Goal: Communication & Community: Answer question/provide support

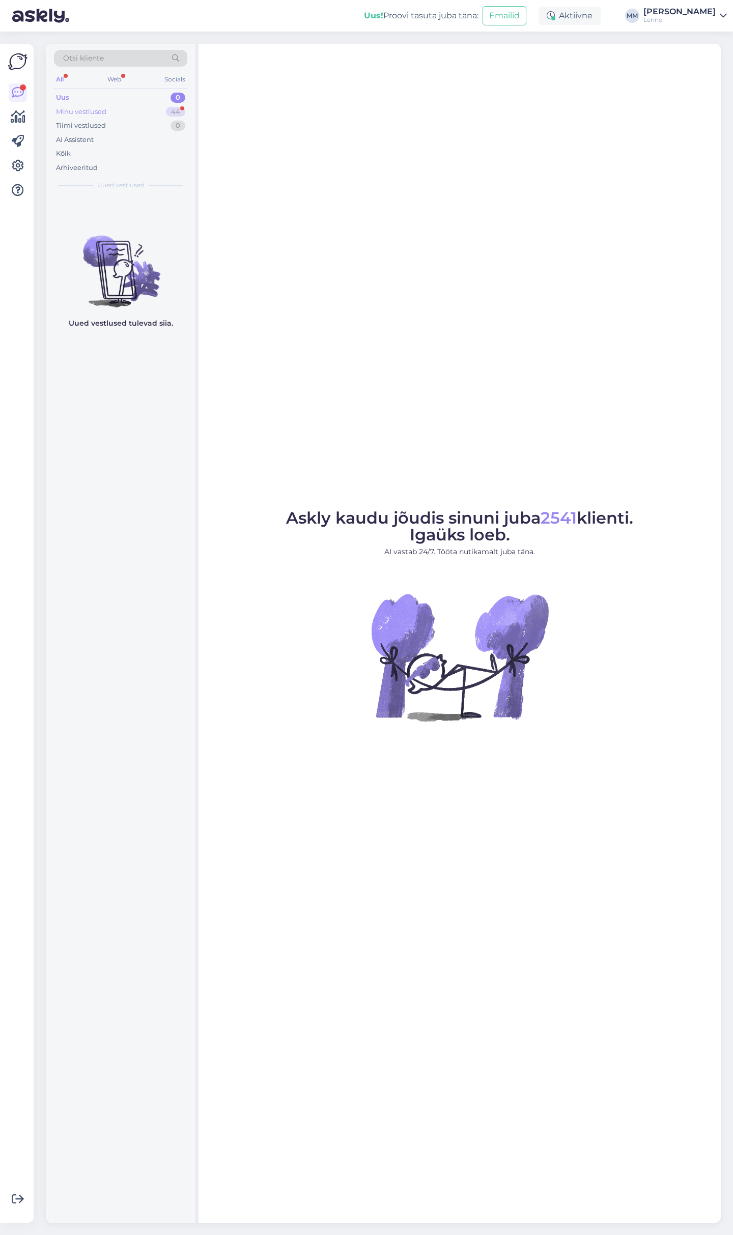
click at [137, 109] on div "Minu vestlused 44" at bounding box center [120, 112] width 133 height 14
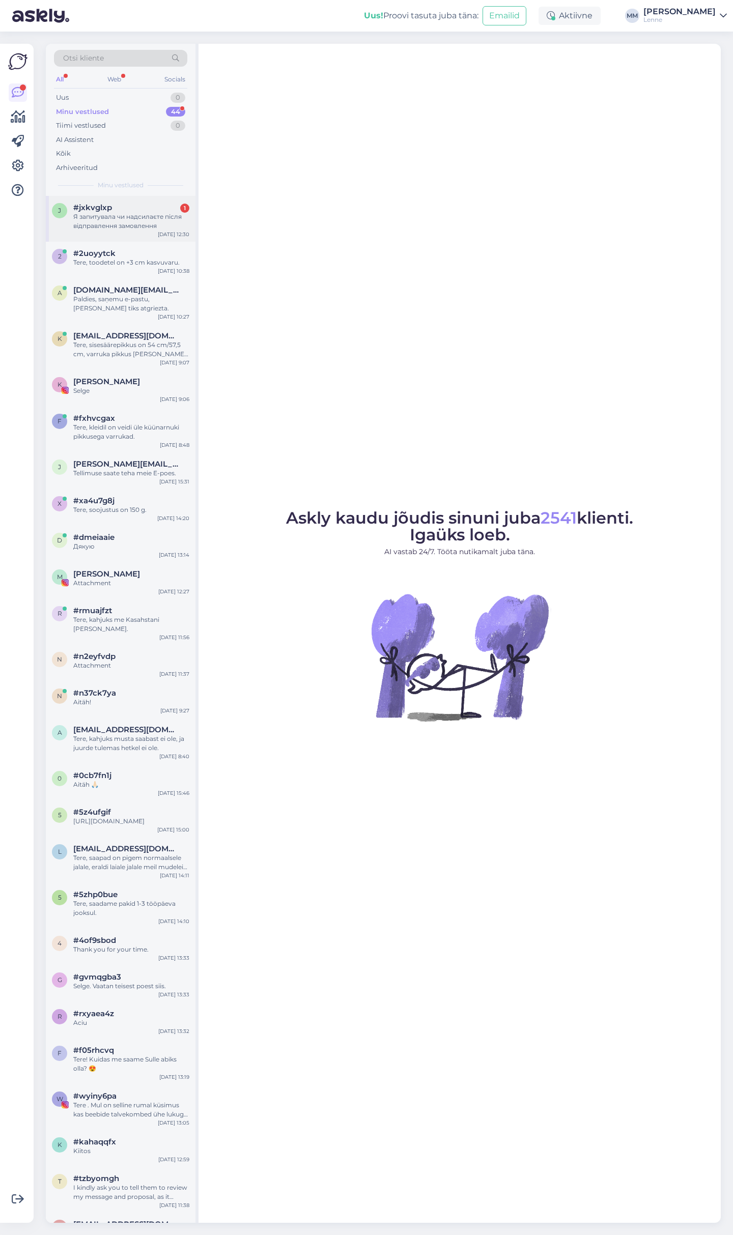
click at [118, 212] on div "#jxkvglxp 1 Я запитувала чи надсилаєте після відправлення замовлення" at bounding box center [131, 216] width 116 height 27
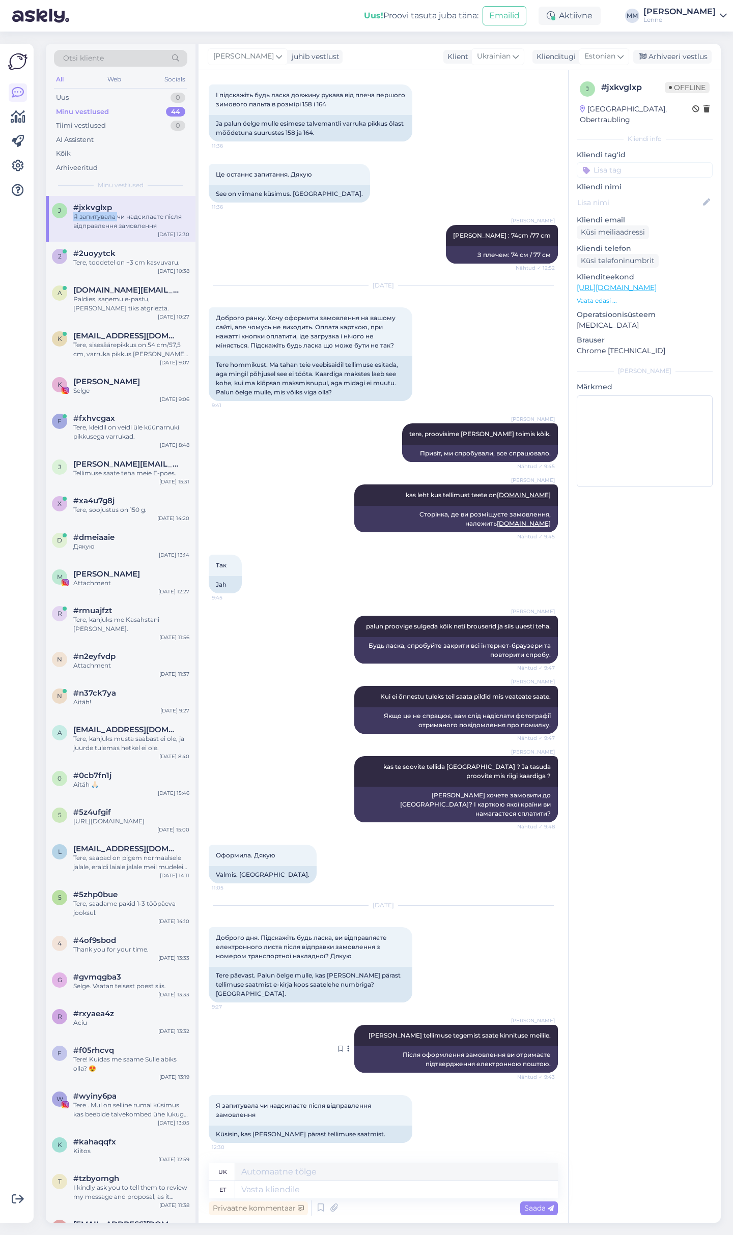
scroll to position [3567, 0]
click at [313, 1192] on textarea at bounding box center [396, 1189] width 323 height 17
type textarea "Mis"
type textarea "Що"
type textarea "M"
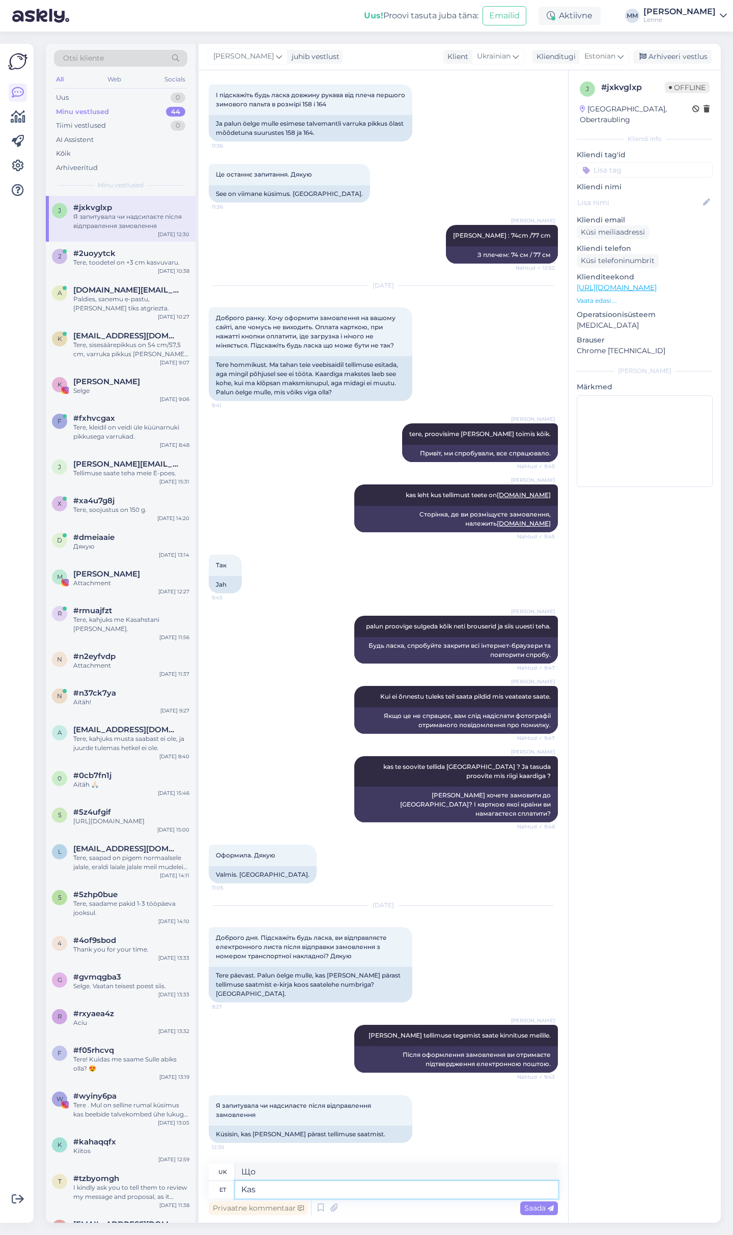
type textarea "Kas"
type textarea "Є"
type textarea "Kas peate s"
type textarea "Чи потрібно тобі"
type textarea "Kas peate silmas j"
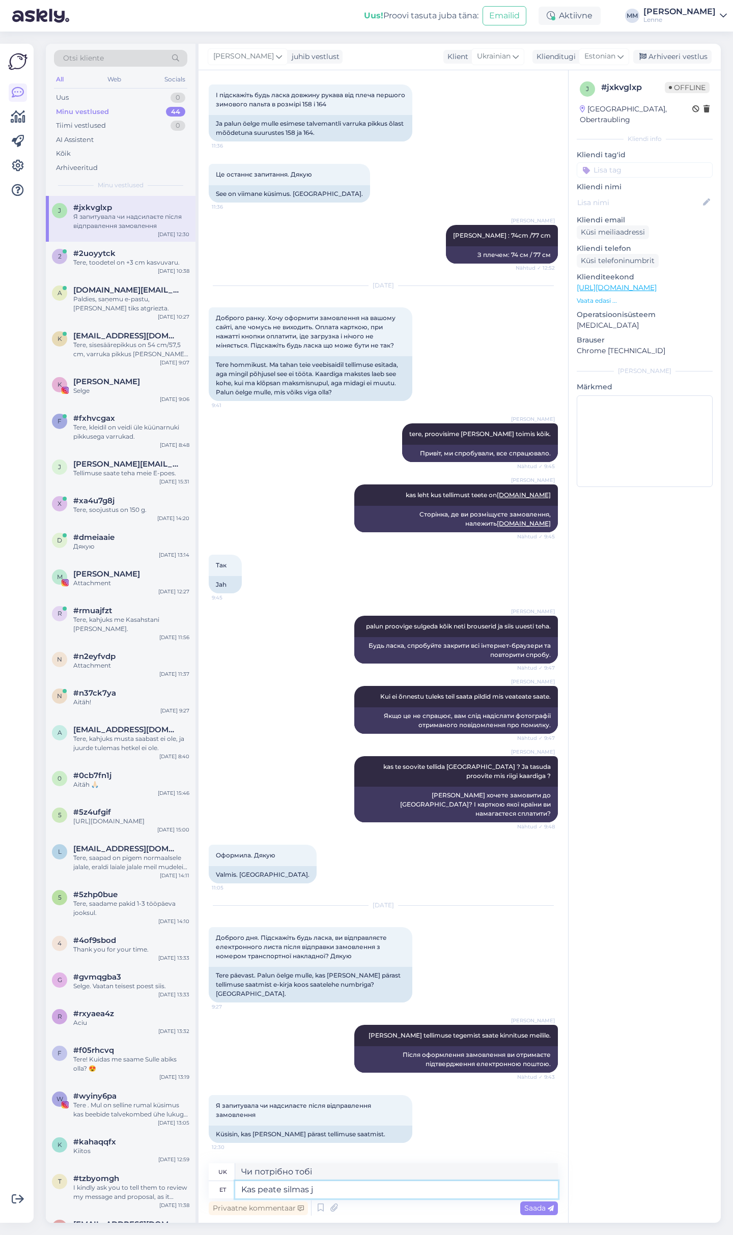
type textarea "Ви маєте на увазі"
type textarea "Kas peate silmas jälgimiskoodi"
type textarea "Ви маєте на увазі код відстеження?"
type textarea "Kas peate silmas jälgimiskoodi ?"
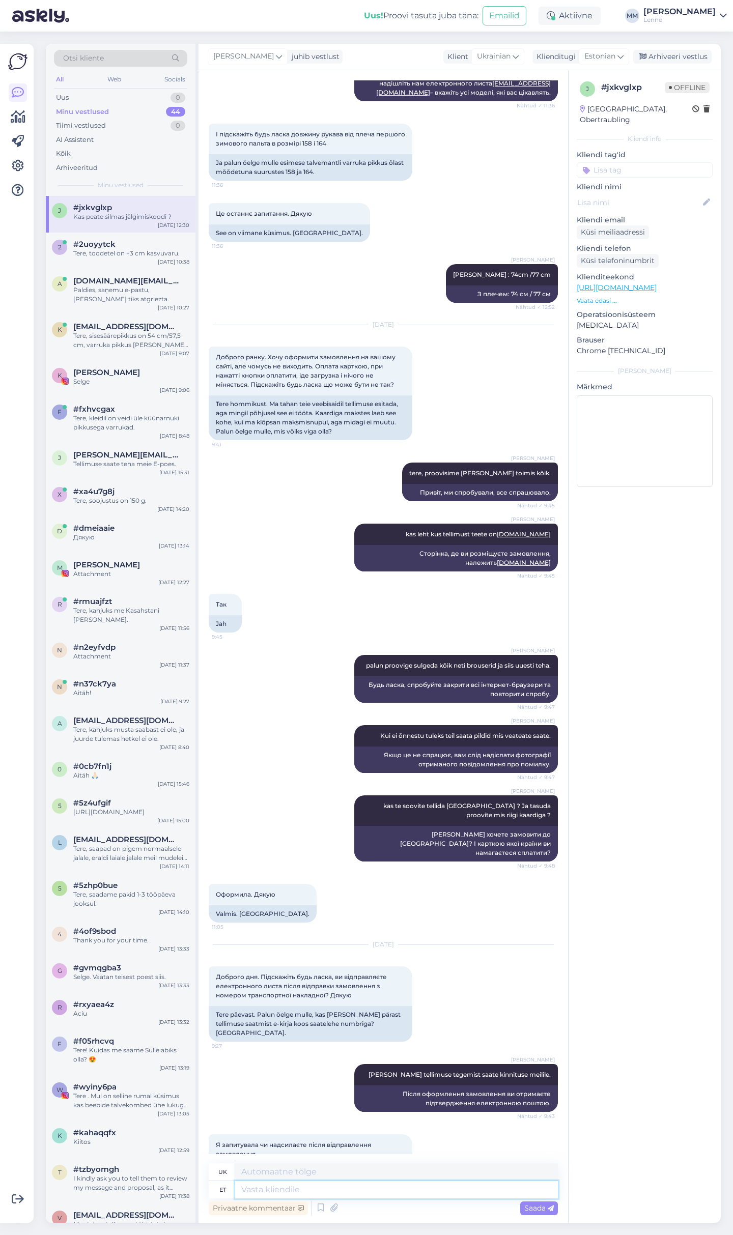
scroll to position [3629, 0]
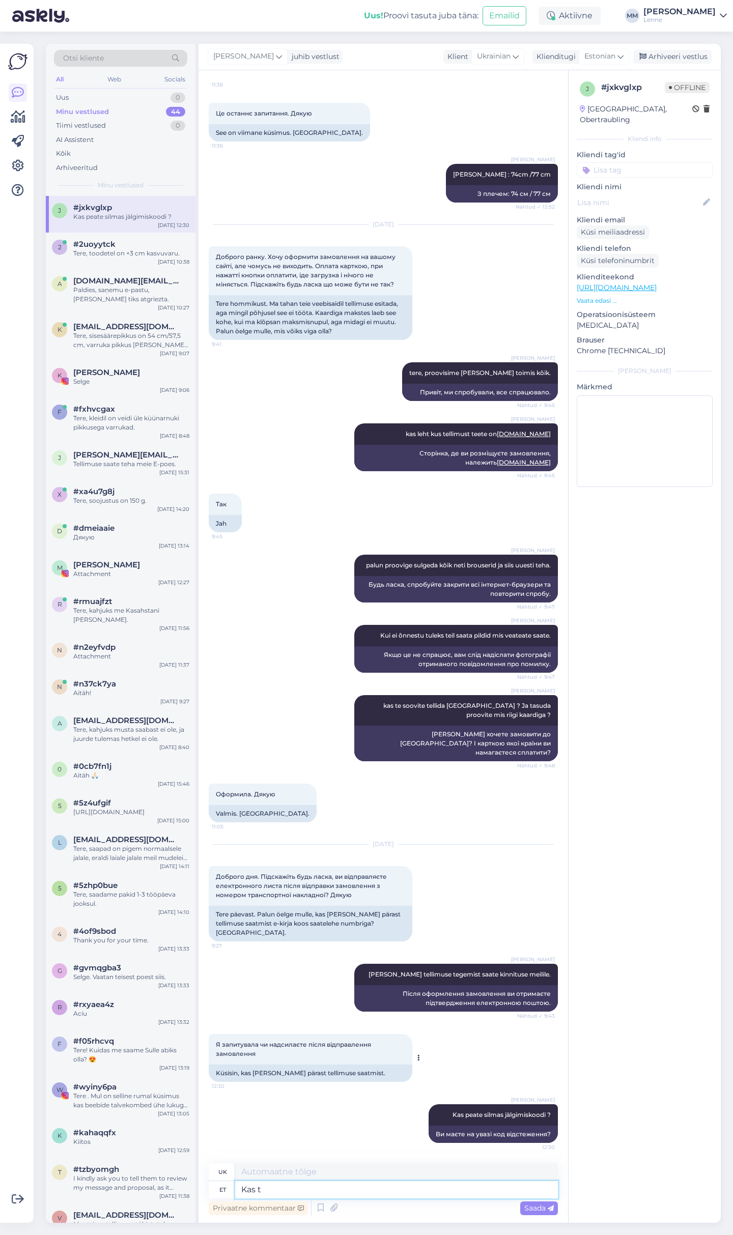
type textarea "Kas te"
type textarea "Є"
type textarea "Kas tegit eju"
type textarea "Ти це зробив/зробила?"
type textarea "Kas tegit ejuba te"
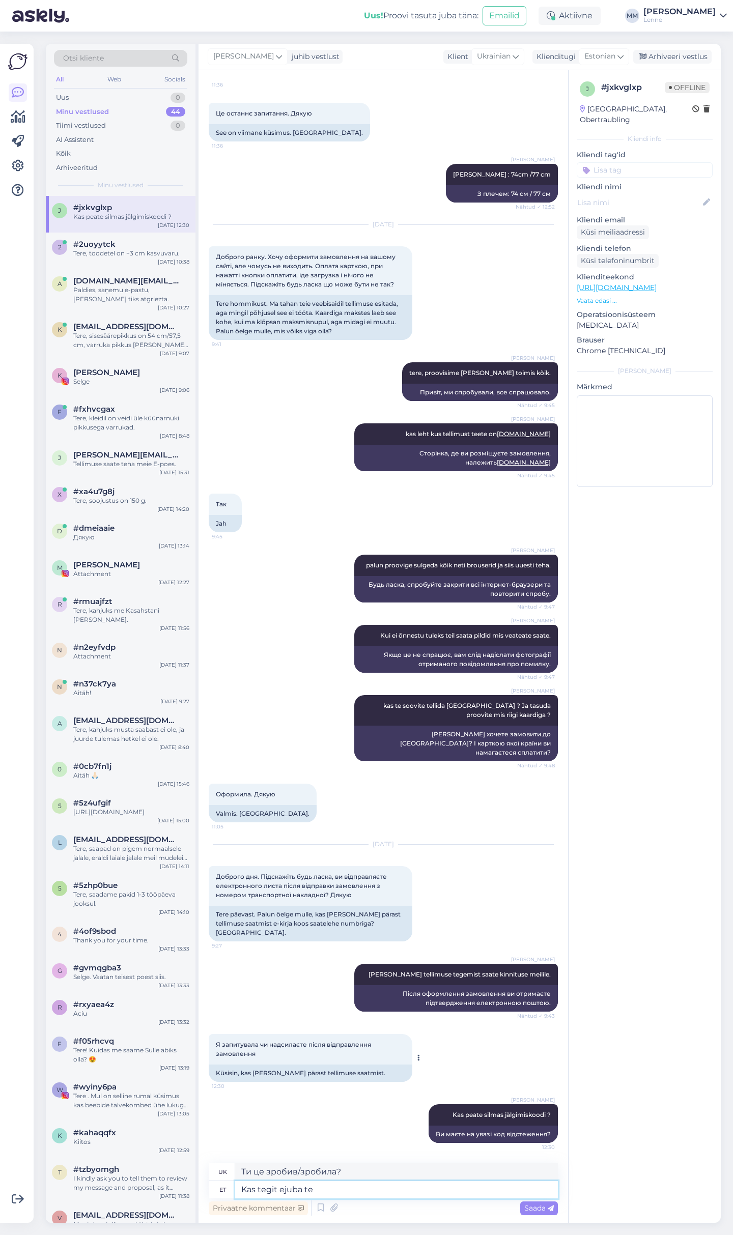
type textarea "Ти вже це зробив/зробила?"
type textarea "Kas tegit ejuba tellimuse ?"
type textarea "Ви вже зробили замовлення?"
type textarea "Kas tegi"
type textarea "Ти це зробив/зробила?"
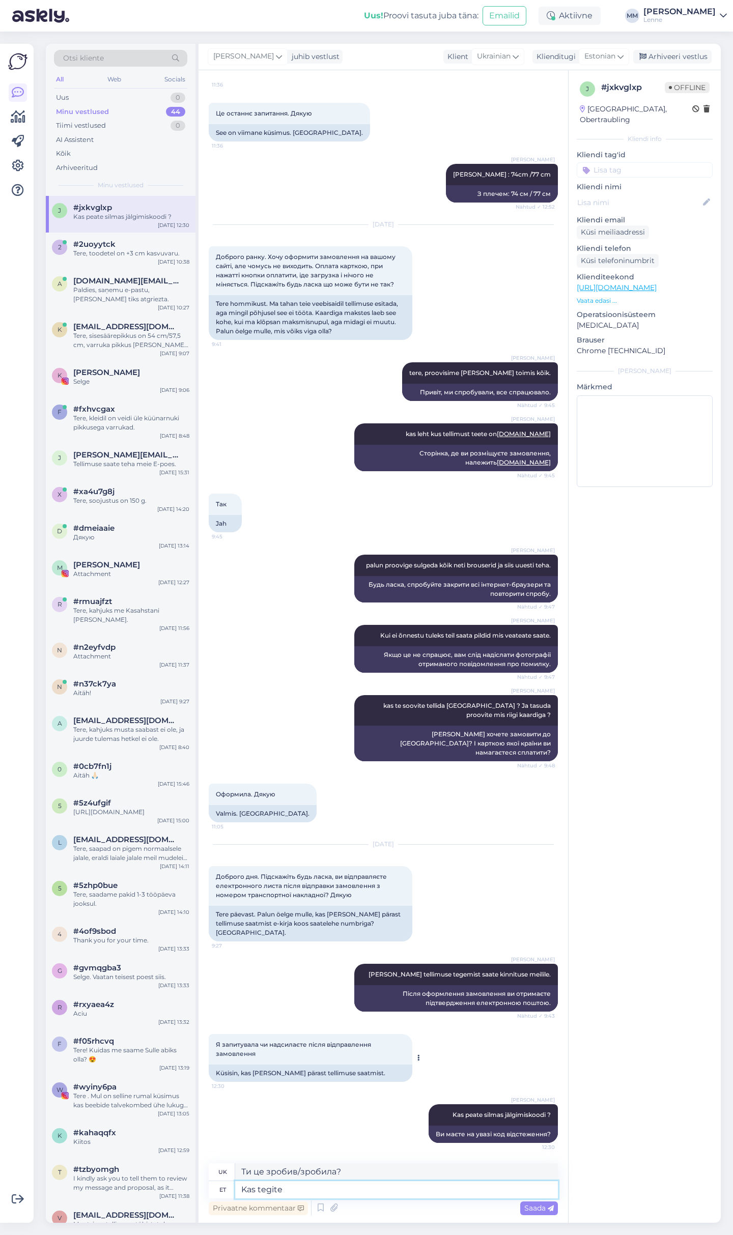
type textarea "Kas tegite j"
type textarea "Ти зробив?"
type textarea "Kas tegite jub a"
type textarea "Ти це зробив/зробила?"
type textarea "Kas tegite jub atellimuse"
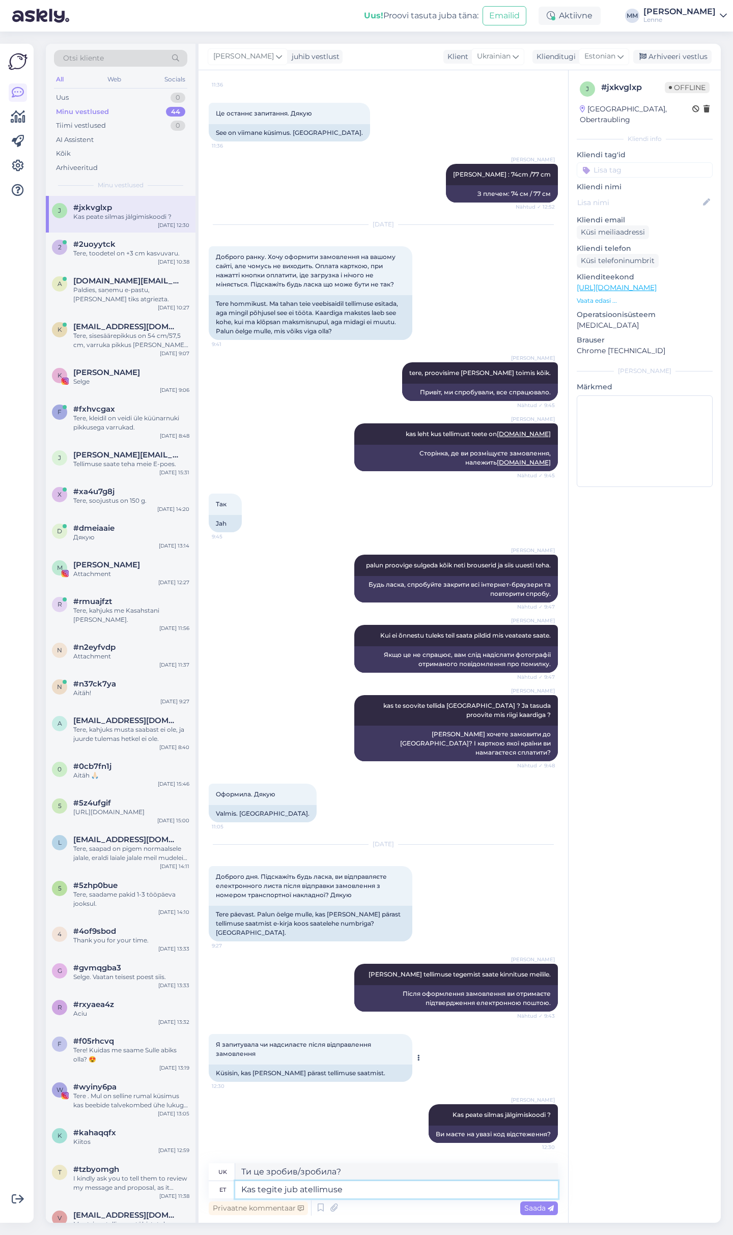
type textarea "Ви вже зробили замовлення?"
click at [300, 1186] on textarea "Kas tegite jub atellimuse ?" at bounding box center [396, 1189] width 323 height 17
type textarea "Kas tegite juba tellimuse ?"
click at [552, 1208] on icon at bounding box center [551, 1208] width 6 height 6
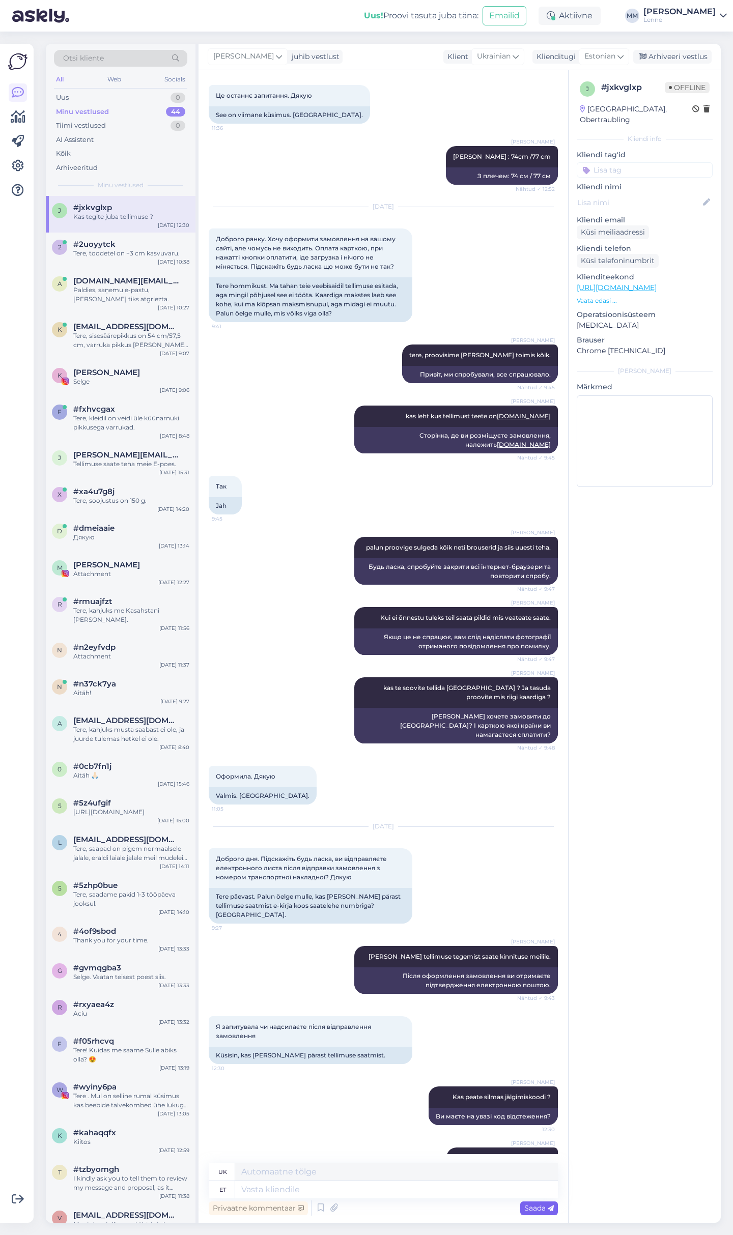
scroll to position [3690, 0]
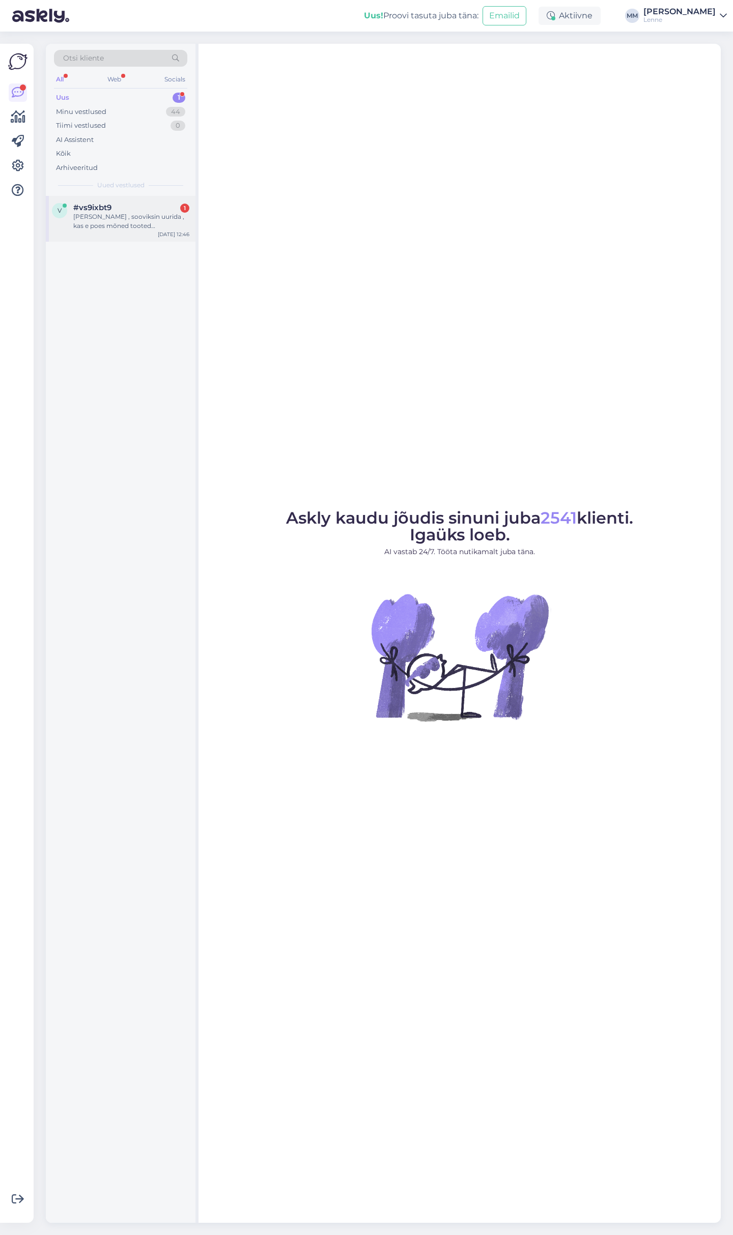
click at [106, 205] on span "#vs9ixbt9" at bounding box center [92, 207] width 38 height 9
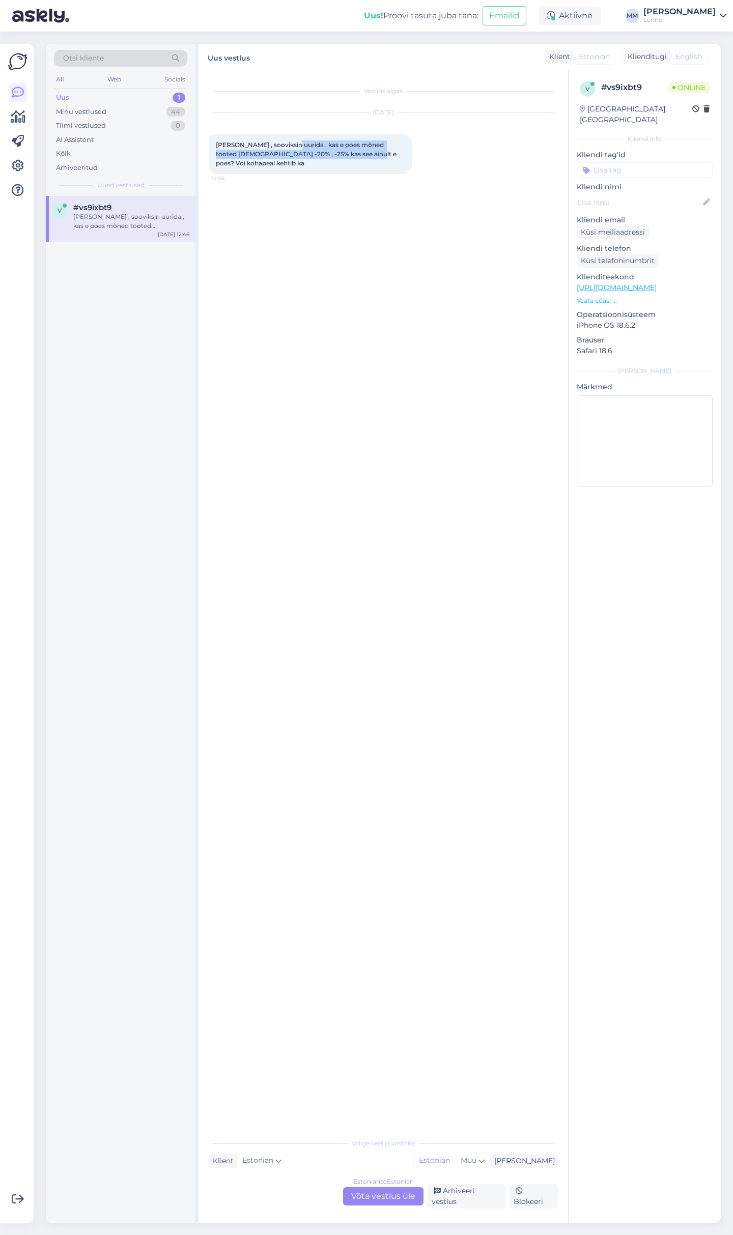
drag, startPoint x: 286, startPoint y: 146, endPoint x: 376, endPoint y: 151, distance: 89.7
click at [376, 151] on span "Tere , sooviksin uurida , kas e poes mõned tooted allahindlusega -20% , -25% ka…" at bounding box center [307, 154] width 182 height 26
drag, startPoint x: 370, startPoint y: 1196, endPoint x: 356, endPoint y: 1193, distance: 14.7
click at [370, 1196] on div "Estonian to Estonian Võta vestlus üle" at bounding box center [383, 1196] width 80 height 18
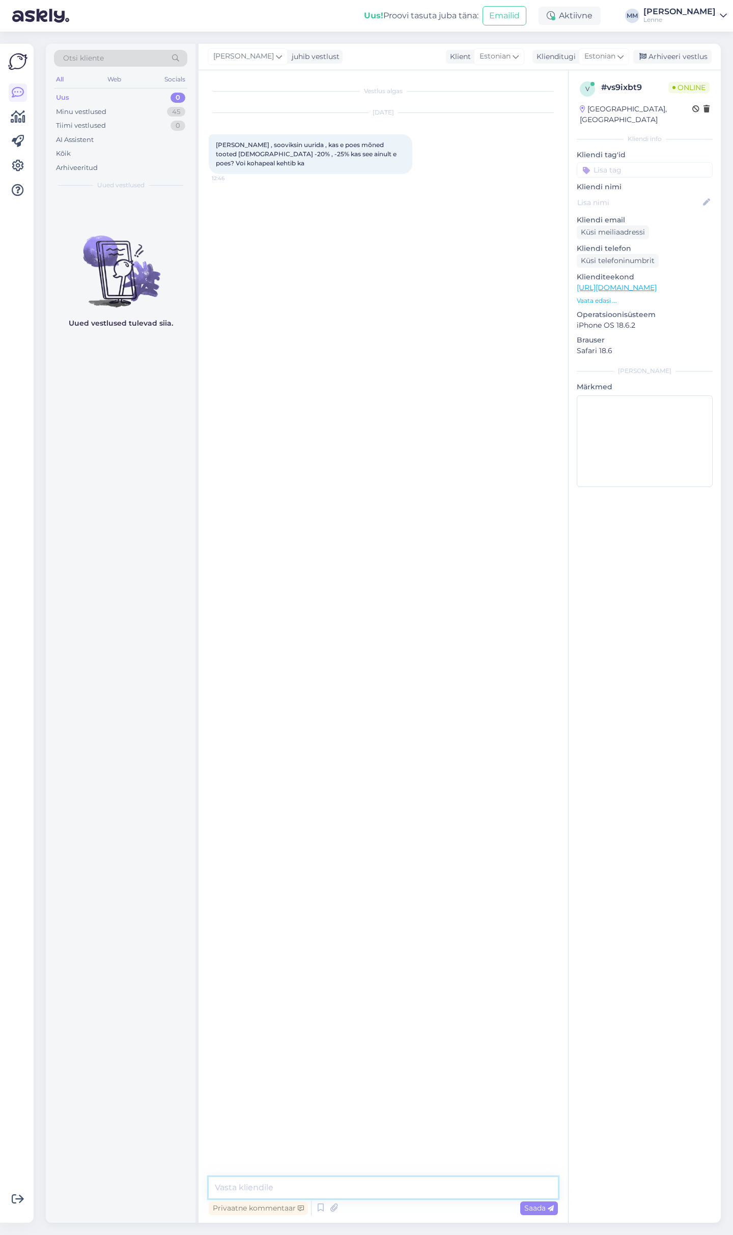
click at [368, 1196] on textarea at bounding box center [383, 1187] width 349 height 21
type textarea "Tere, poes on samuti soodustused. Aga kuna meie pood on väike siis kahjuks seal…"
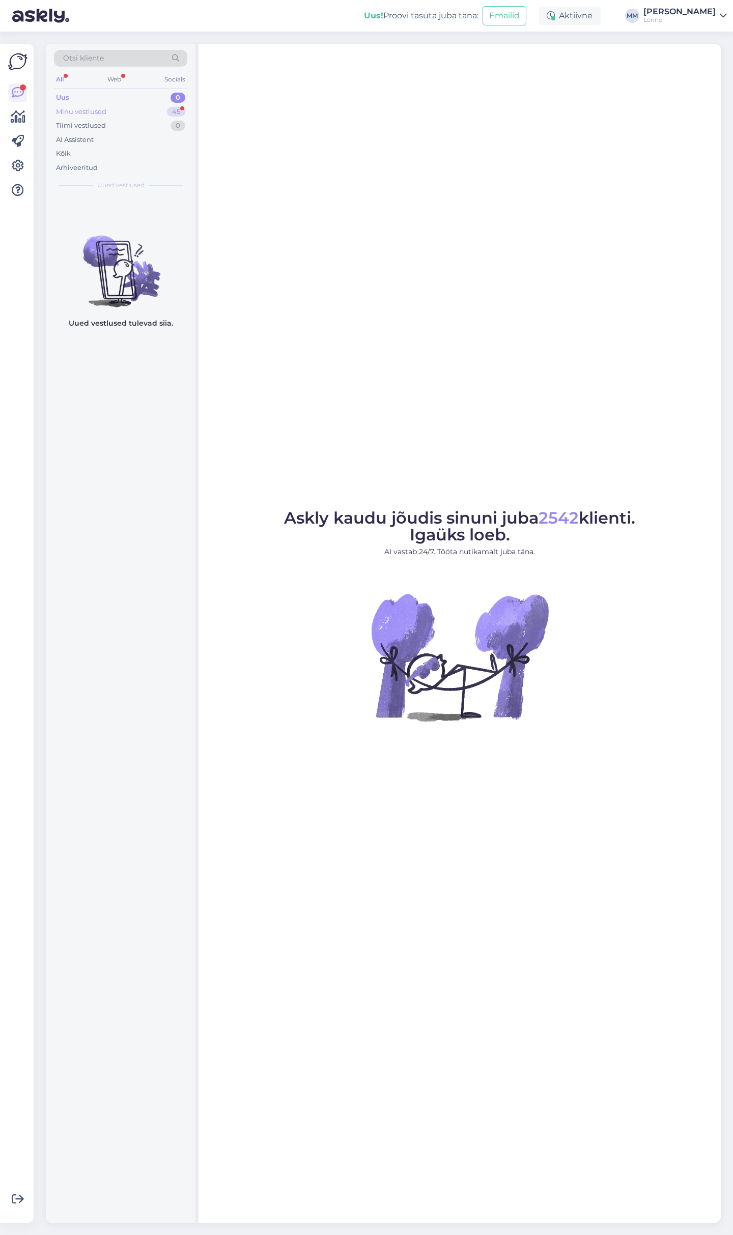
click at [138, 108] on div "Minu vestlused 45" at bounding box center [120, 112] width 133 height 14
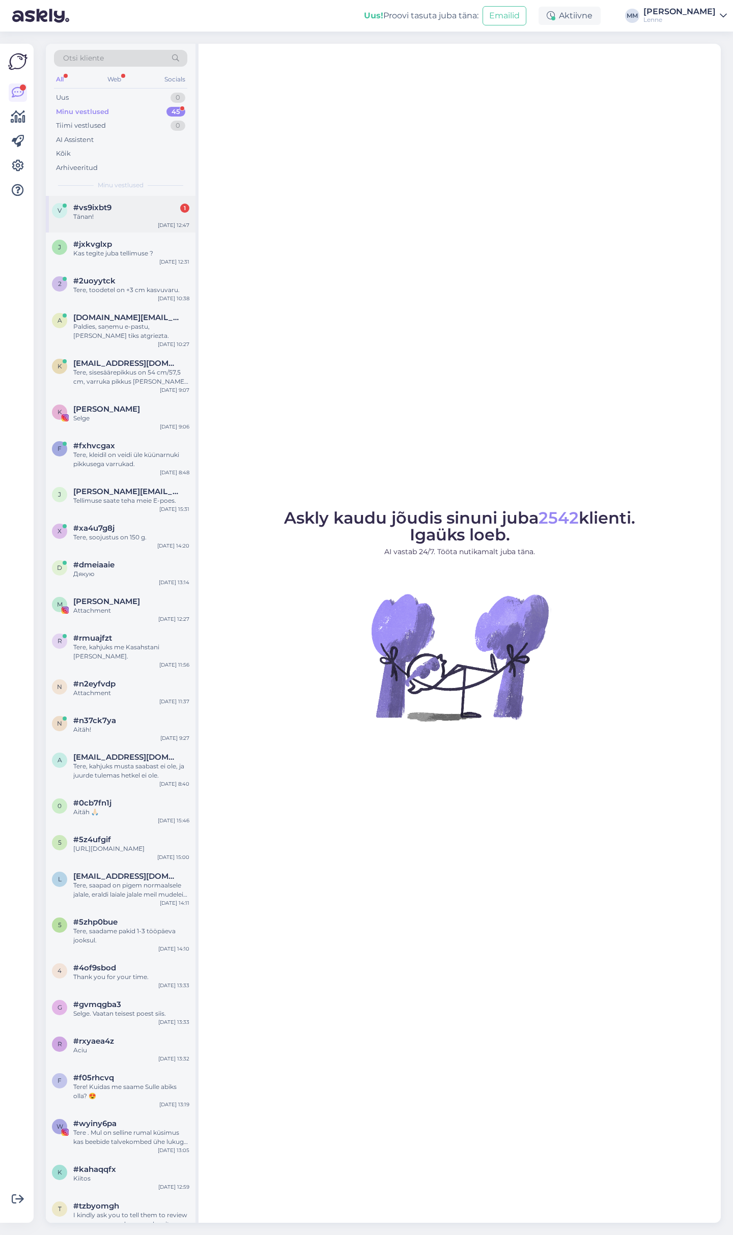
click at [153, 201] on div "v #vs9ixbt9 1 Tänan! Oct 1 12:47" at bounding box center [121, 214] width 150 height 37
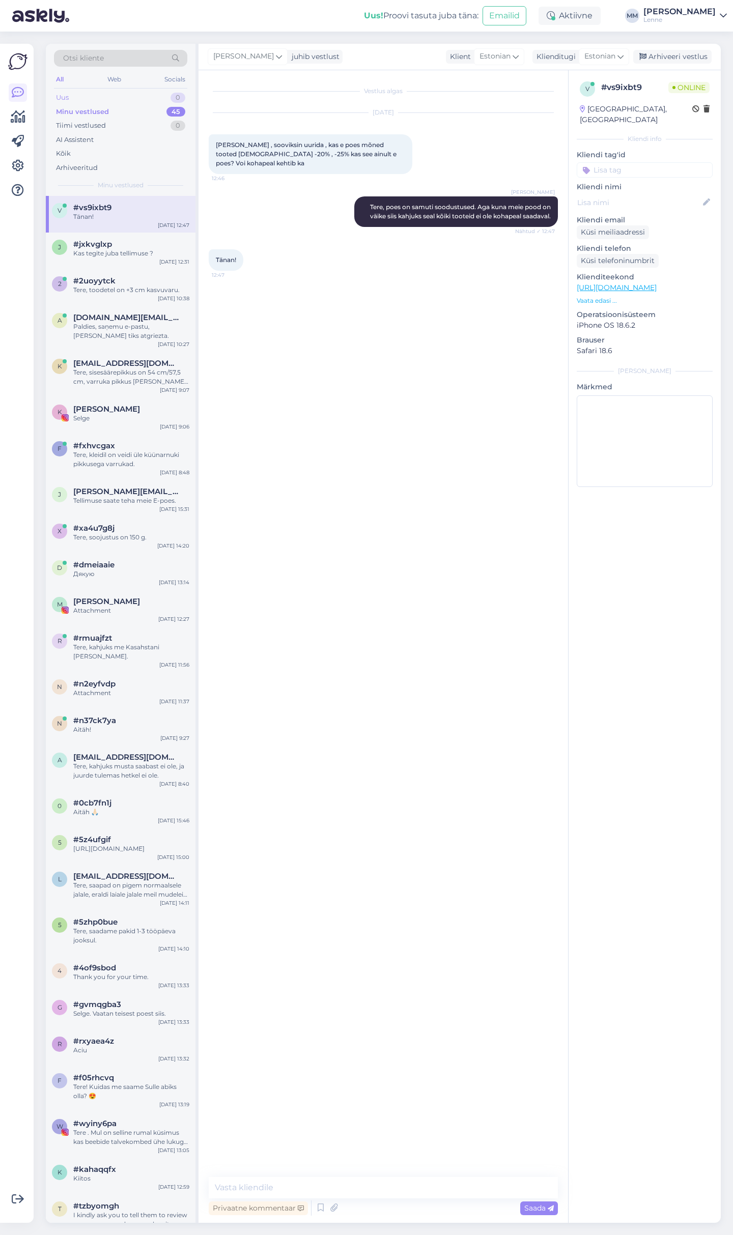
click at [138, 97] on div "Uus 0" at bounding box center [120, 98] width 133 height 14
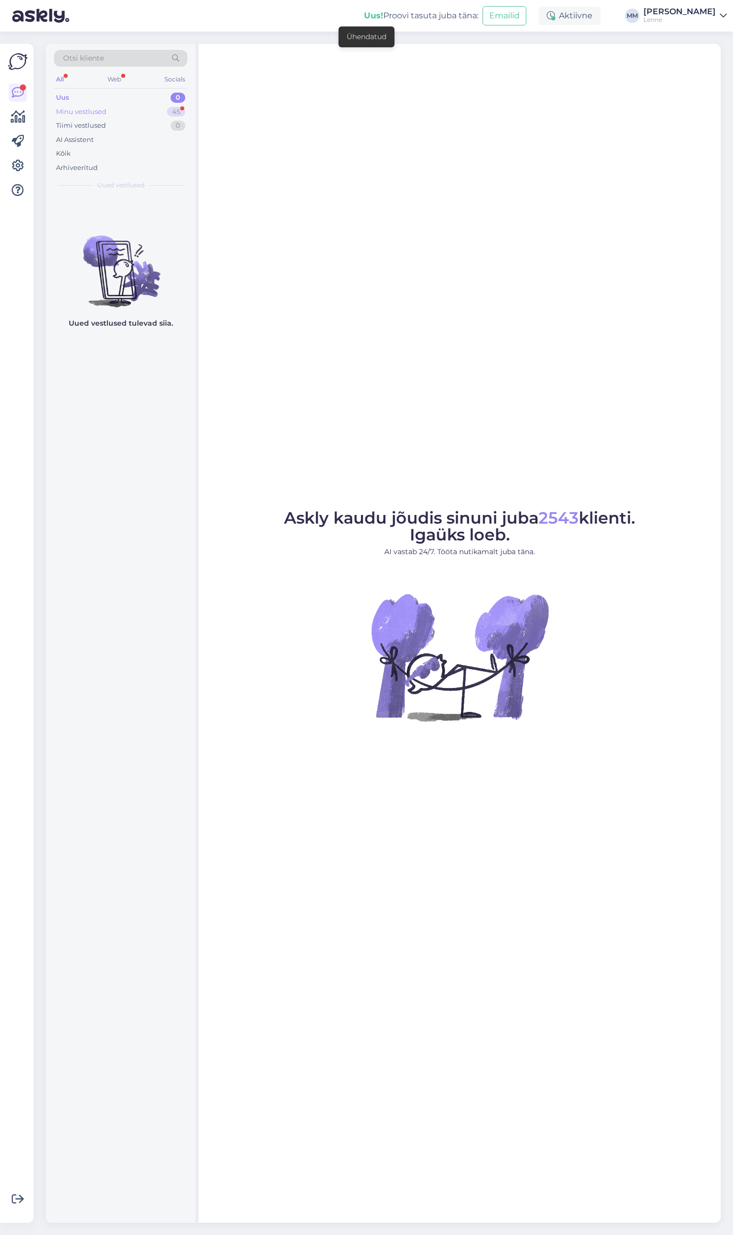
click at [132, 110] on div "Minu vestlused 45" at bounding box center [120, 112] width 133 height 14
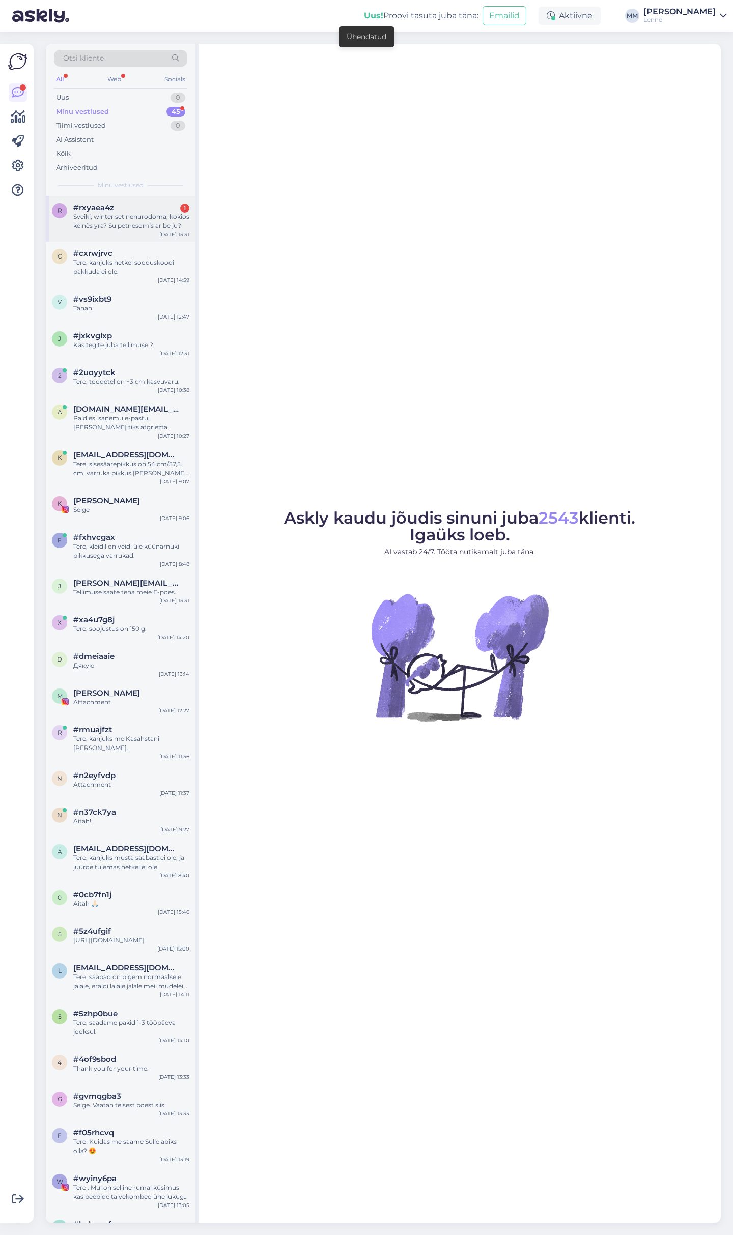
click at [117, 215] on div "Sveiki, winter set nenurodoma, kokios kelnès yra? Su petnesomis ar be ju?" at bounding box center [131, 221] width 116 height 18
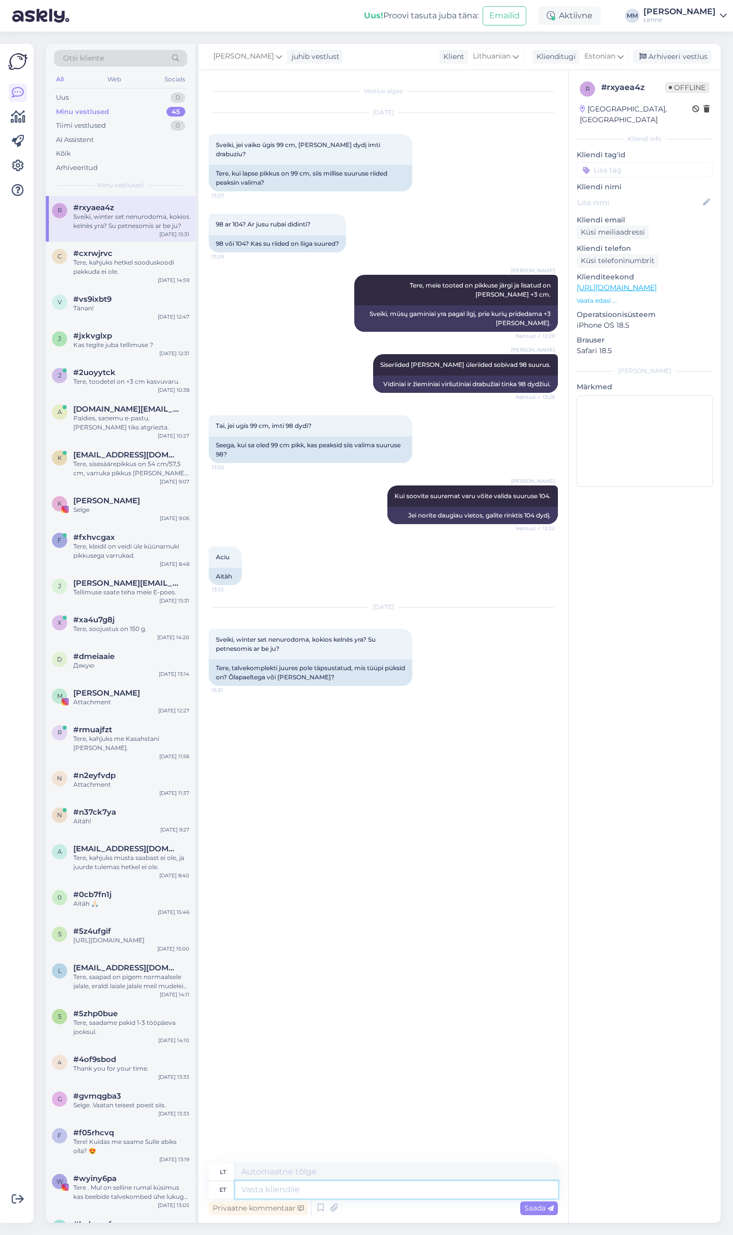
click at [313, 1191] on textarea at bounding box center [396, 1189] width 323 height 17
type textarea "Tere, k"
type textarea "Sveiki,"
type textarea "Tere, kõigi t"
type textarea "Sveiki visi"
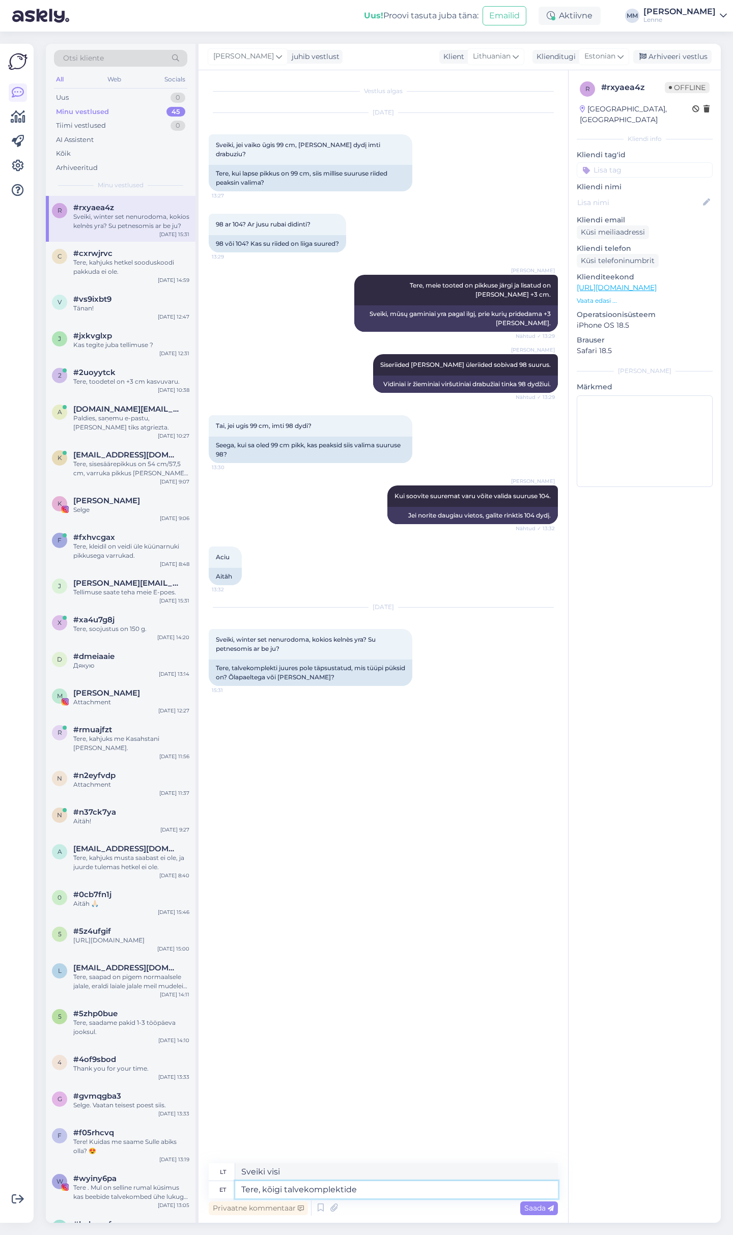
type textarea "Tere, kõigi talvekomplektide j"
type textarea "Sveiki, visi žiemos rinkiniai"
type textarea "Tere, kõigi talvekomplektide juures o"
type textarea "Sveiki visi žiemos rinkiniai"
type textarea "Tere, kõigi talvekomplektide juures on t"
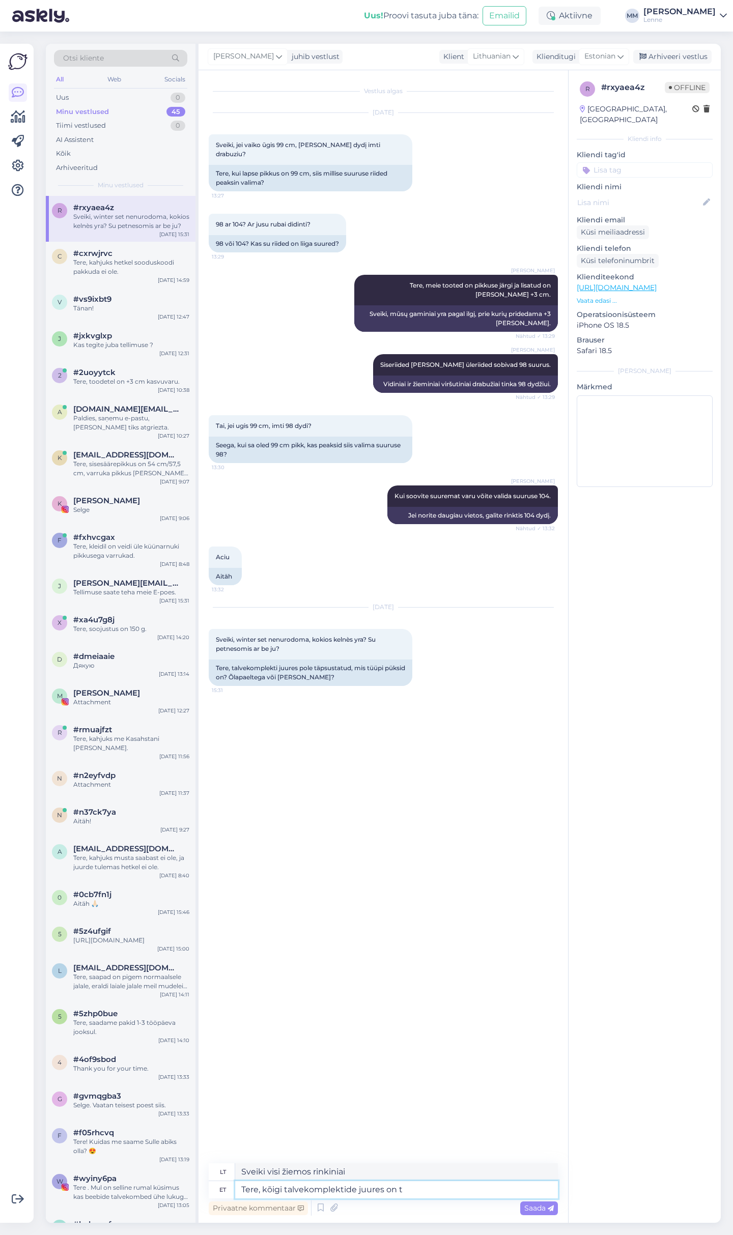
type textarea "Sveiki, visi žiemos komplektai turi"
type textarea "Tere, kõigi talvekomplektide juures on traksipüksid."
type textarea "Sveiki, visi žiemos komplektai yra su breketais."
